Goal: Task Accomplishment & Management: Manage account settings

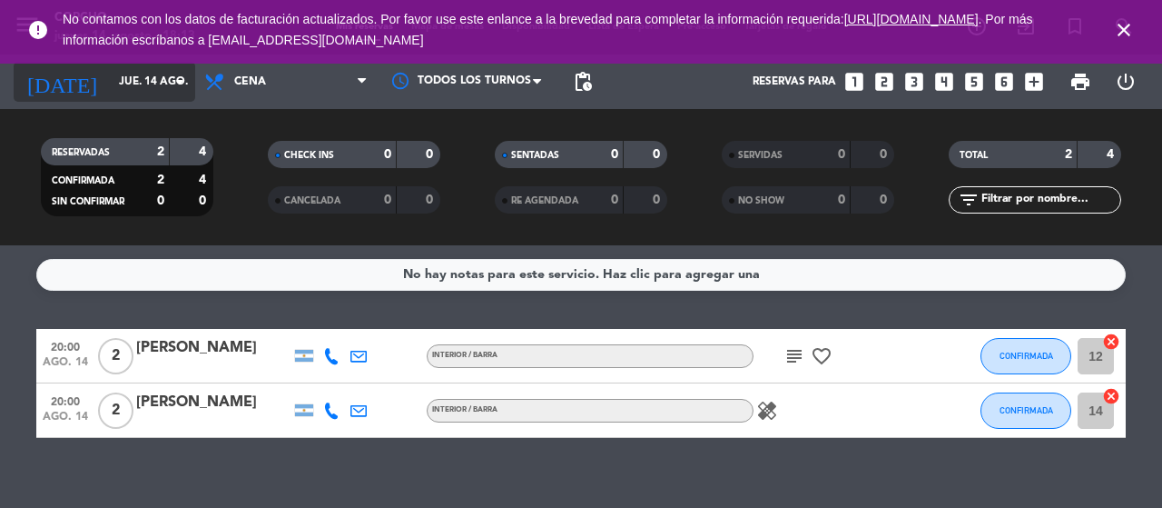
click at [112, 77] on input "jue. 14 ago." at bounding box center [182, 81] width 144 height 31
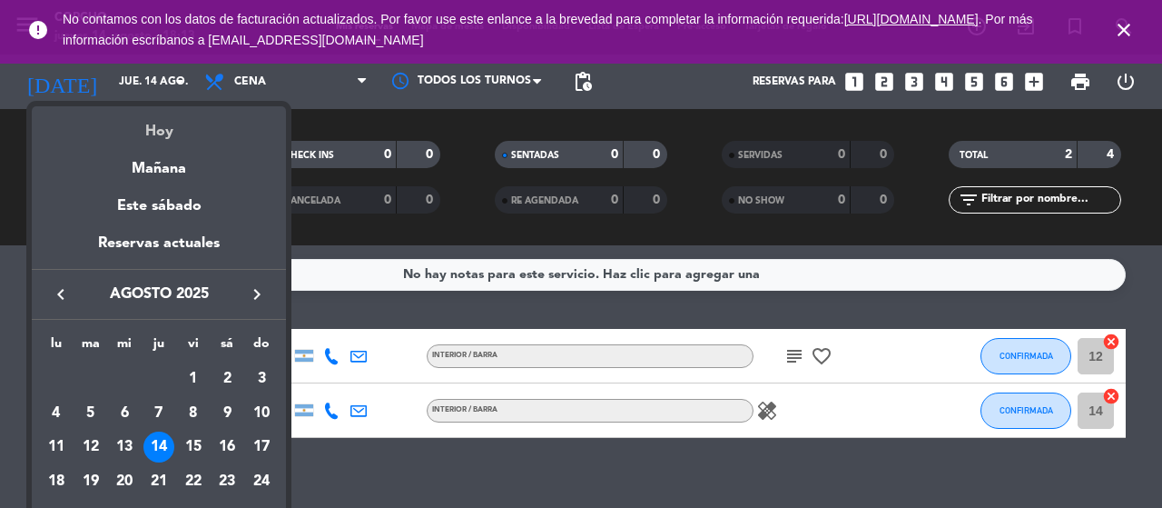
click at [160, 141] on div "Hoy" at bounding box center [159, 124] width 254 height 37
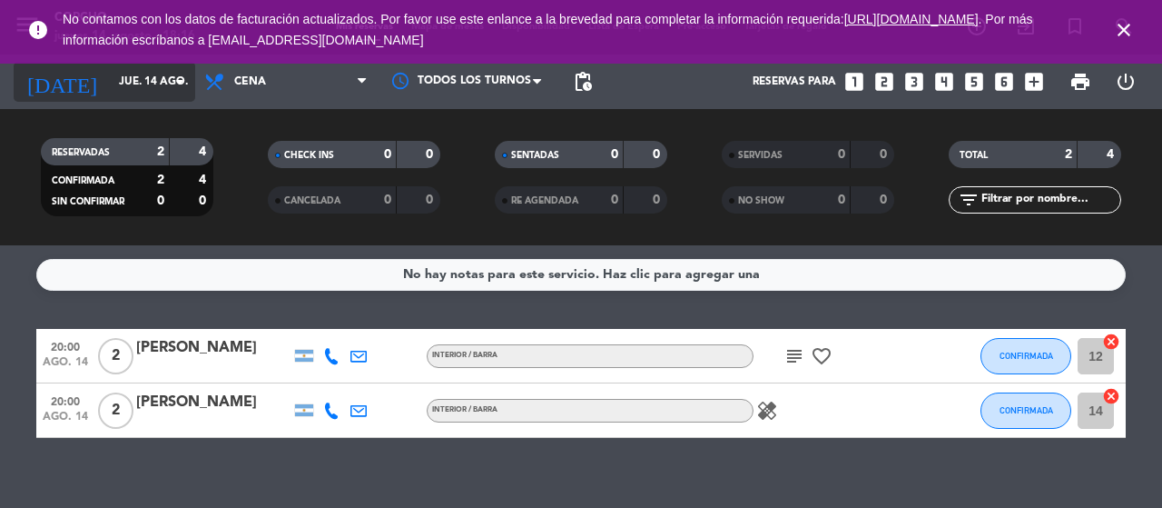
click at [162, 82] on input "jue. 14 ago." at bounding box center [182, 81] width 144 height 31
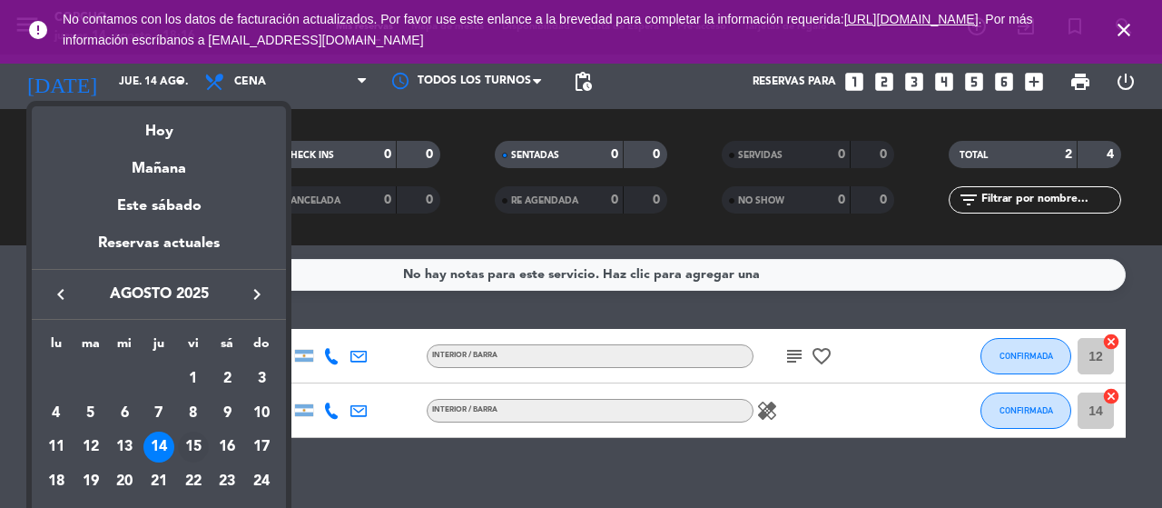
click at [198, 447] on div "15" at bounding box center [193, 446] width 31 height 31
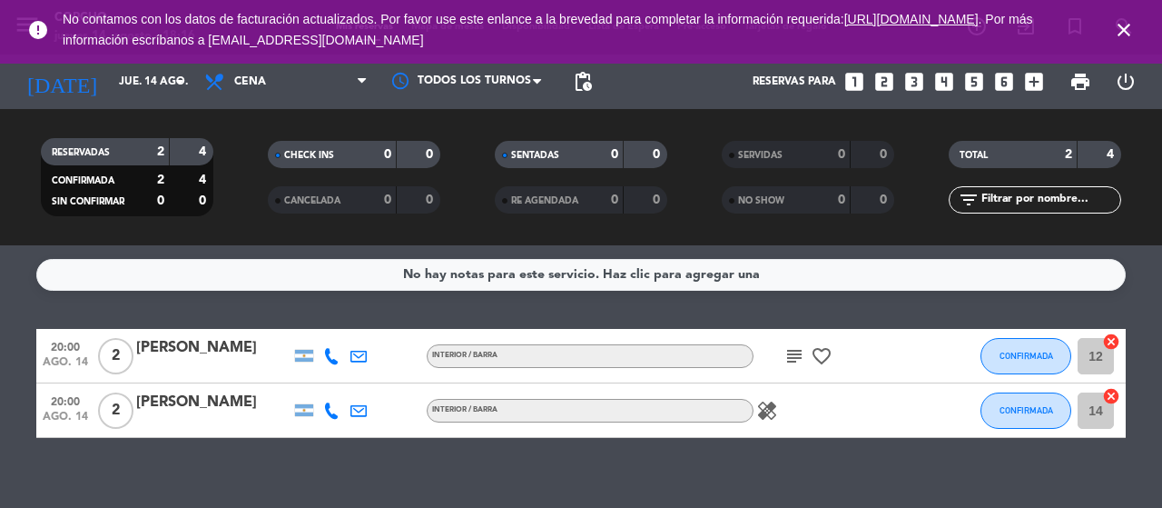
type input "vie. 15 ago."
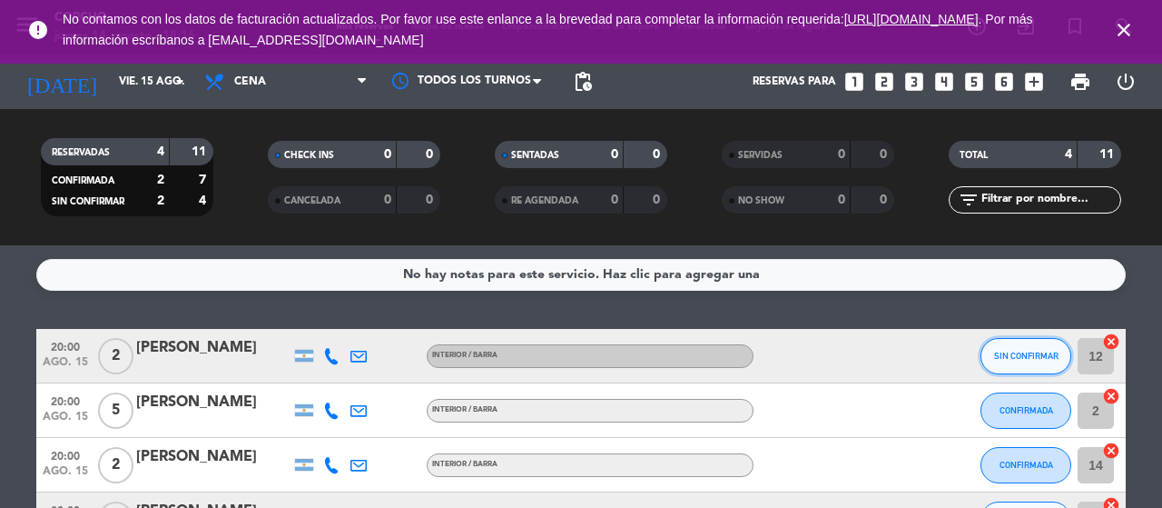
click at [1032, 363] on button "SIN CONFIRMAR" at bounding box center [1026, 356] width 91 height 36
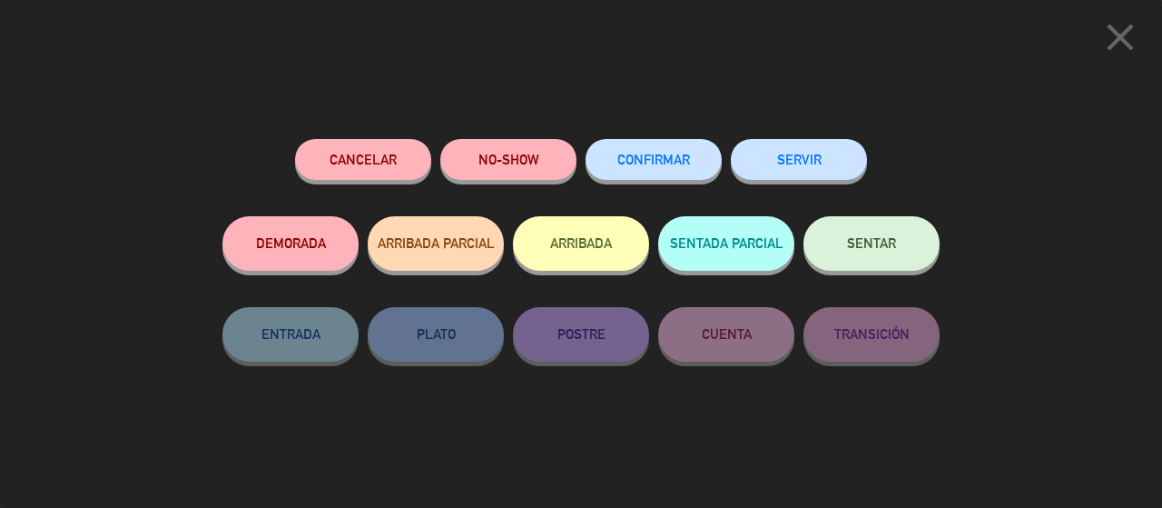
click at [659, 166] on span "CONFIRMAR" at bounding box center [653, 159] width 73 height 15
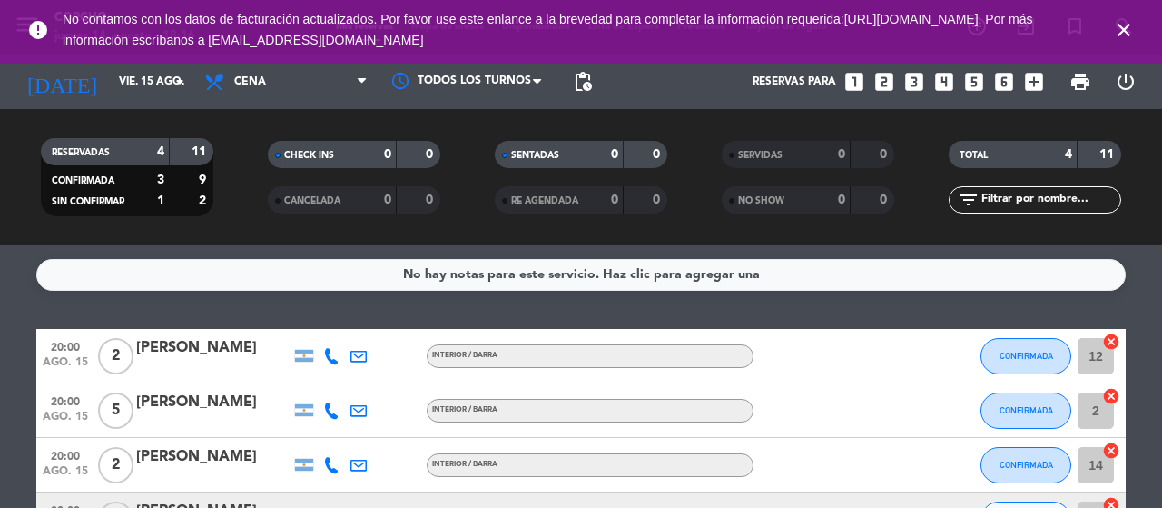
click at [879, 318] on div "No hay notas para este servicio. Haz clic para agregar una 20:00 ago. 15 2 Cami…" at bounding box center [581, 376] width 1162 height 262
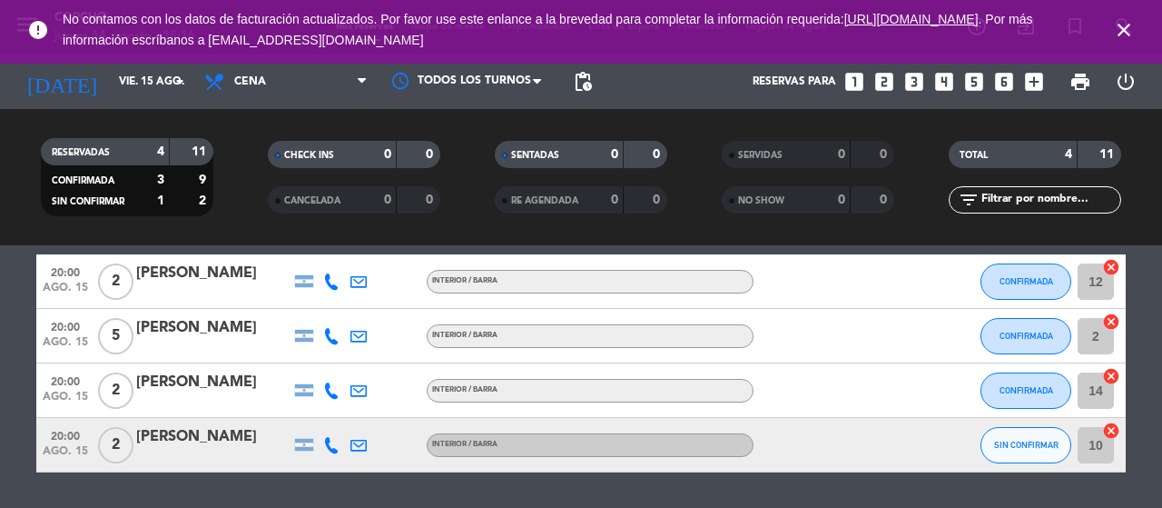
scroll to position [56, 0]
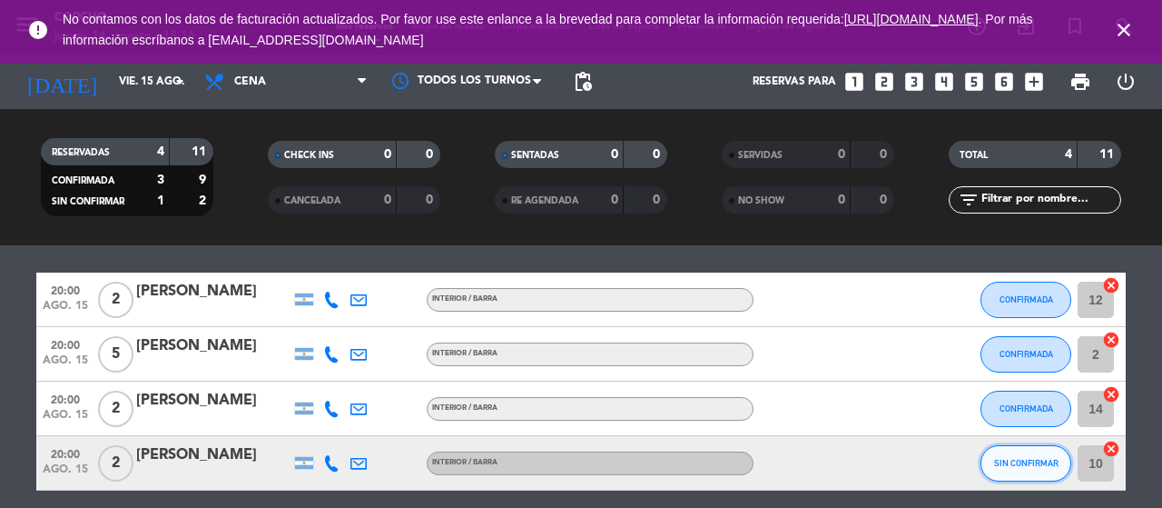
click at [1041, 461] on span "SIN CONFIRMAR" at bounding box center [1026, 463] width 64 height 10
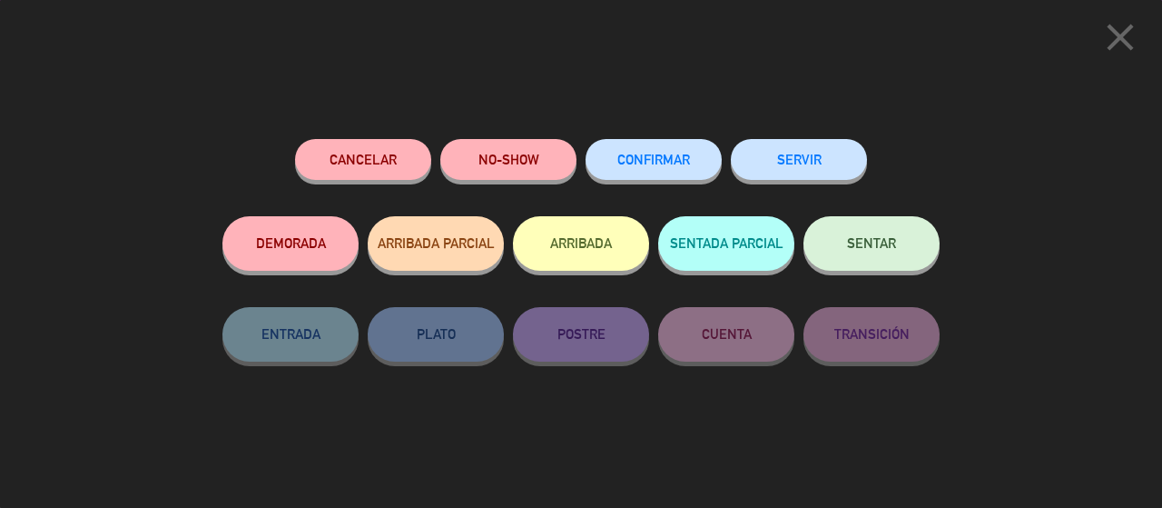
click at [694, 153] on button "CONFIRMAR" at bounding box center [654, 159] width 136 height 41
